Goal: Transaction & Acquisition: Book appointment/travel/reservation

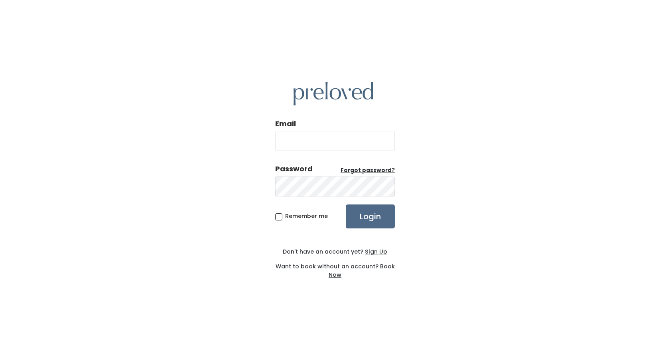
type input "angelshade@hotmail.com"
click at [285, 216] on span "Remember me" at bounding box center [306, 216] width 43 height 8
click at [285, 216] on input "Remember me" at bounding box center [287, 214] width 5 height 5
checkbox input "true"
click at [368, 217] on input "Login" at bounding box center [370, 216] width 49 height 24
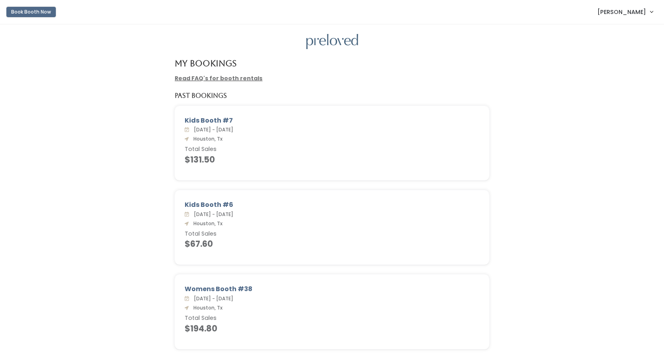
click at [42, 13] on button "Book Booth Now" at bounding box center [30, 12] width 49 height 10
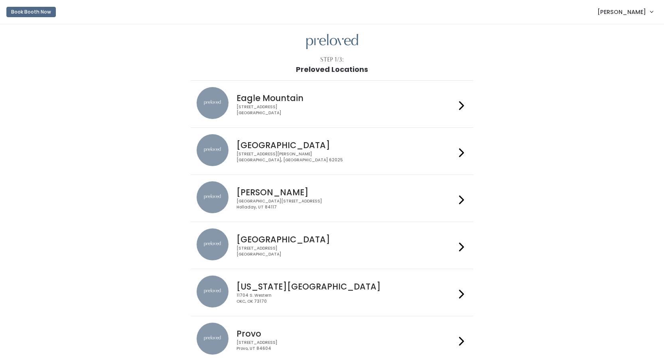
click at [307, 236] on h4 "[GEOGRAPHIC_DATA]" at bounding box center [346, 239] width 219 height 9
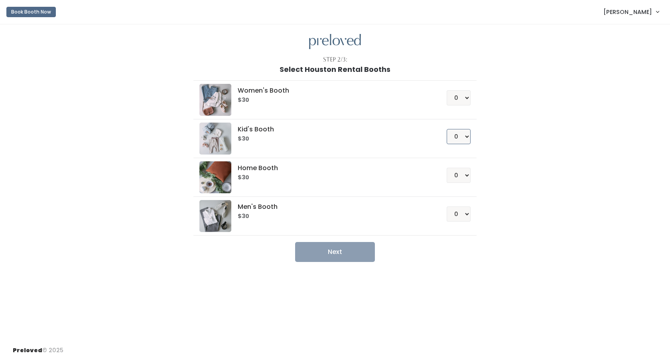
click at [462, 140] on select "0 1 2 3 4" at bounding box center [459, 136] width 24 height 15
select select "1"
click at [447, 129] on select "0 1 2 3 4" at bounding box center [459, 136] width 24 height 15
click at [346, 248] on button "Next" at bounding box center [335, 252] width 80 height 20
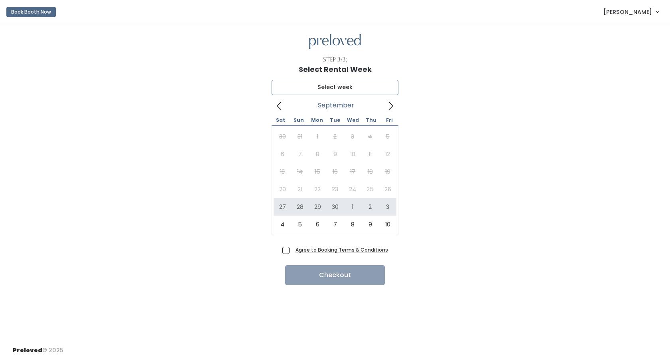
type input "[DATE] to [DATE]"
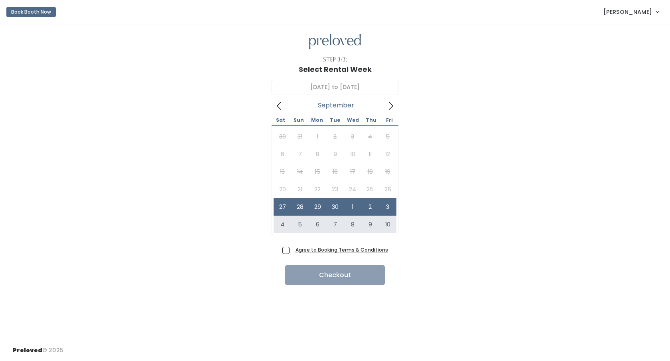
click at [292, 251] on span "Agree to Booking Terms & Conditions" at bounding box center [340, 249] width 96 height 8
click at [292, 251] on input "Agree to Booking Terms & Conditions" at bounding box center [294, 247] width 5 height 5
checkbox input "true"
click at [319, 281] on button "Checkout" at bounding box center [335, 275] width 100 height 20
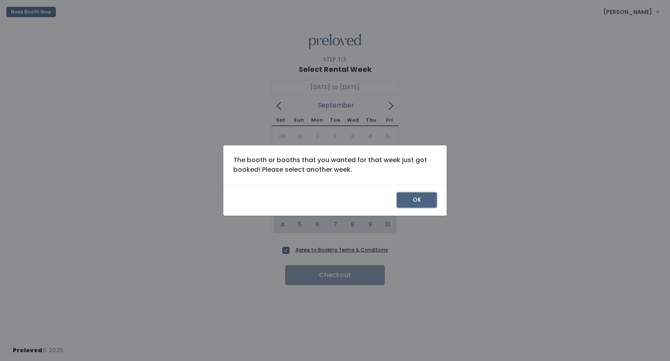
click at [415, 202] on button "OK" at bounding box center [417, 199] width 40 height 15
